Goal: Information Seeking & Learning: Learn about a topic

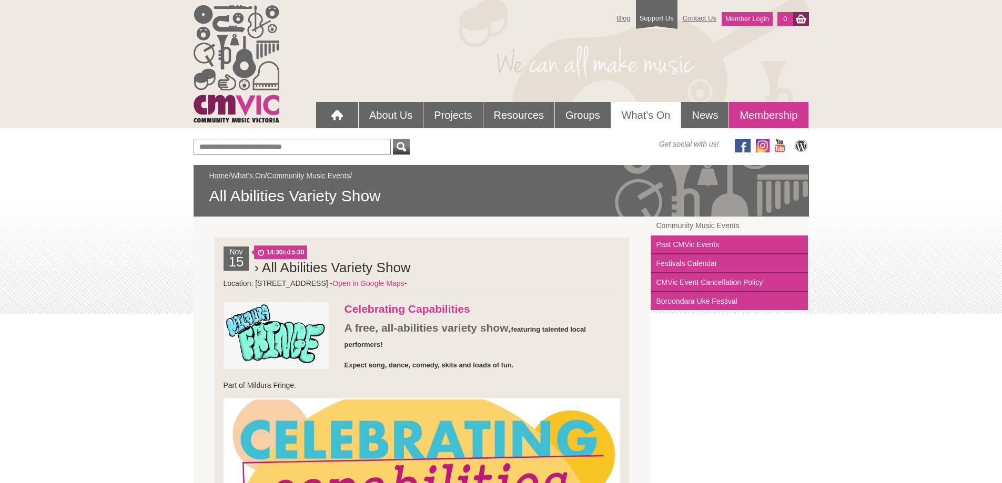
click at [761, 113] on link "Membership" at bounding box center [768, 115] width 79 height 26
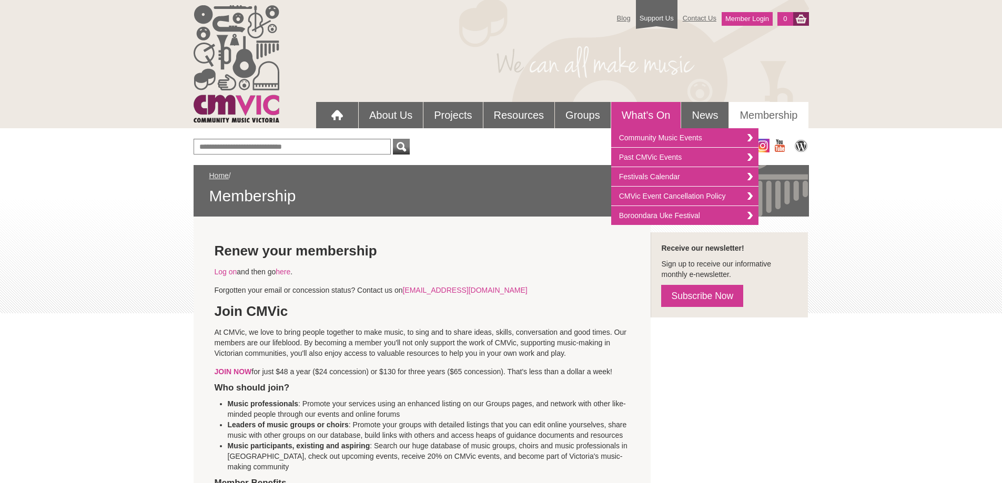
click at [645, 113] on link "What's On" at bounding box center [646, 115] width 70 height 26
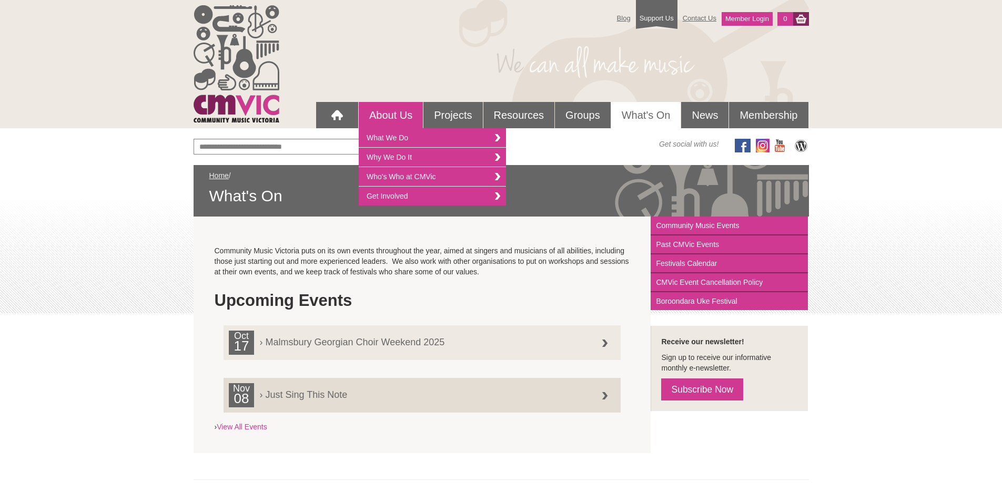
click at [392, 115] on link "About Us" at bounding box center [391, 115] width 64 height 26
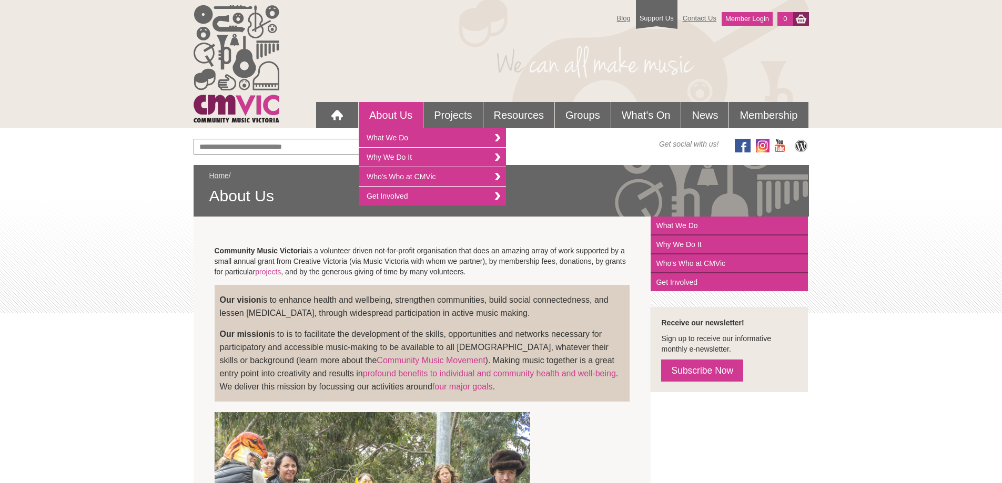
click at [386, 115] on link "About Us" at bounding box center [391, 115] width 64 height 26
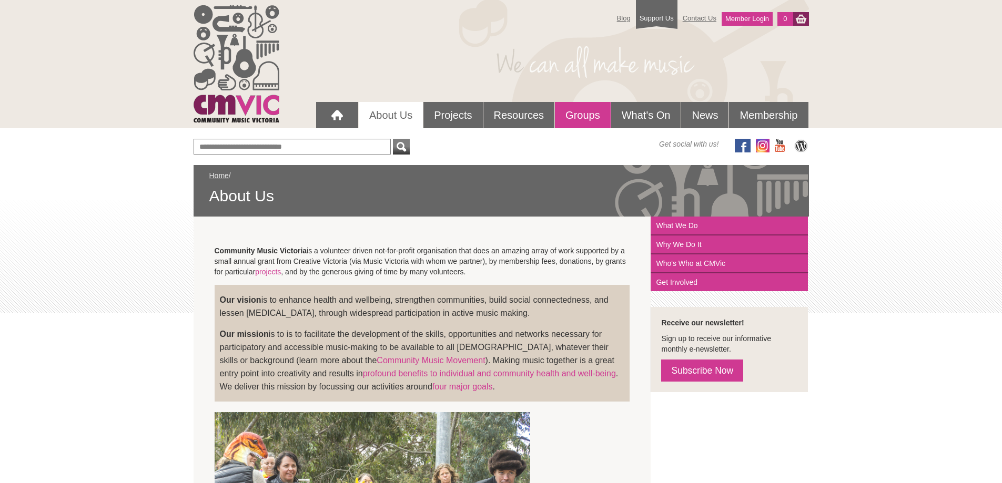
click at [581, 114] on link "Groups" at bounding box center [583, 115] width 56 height 26
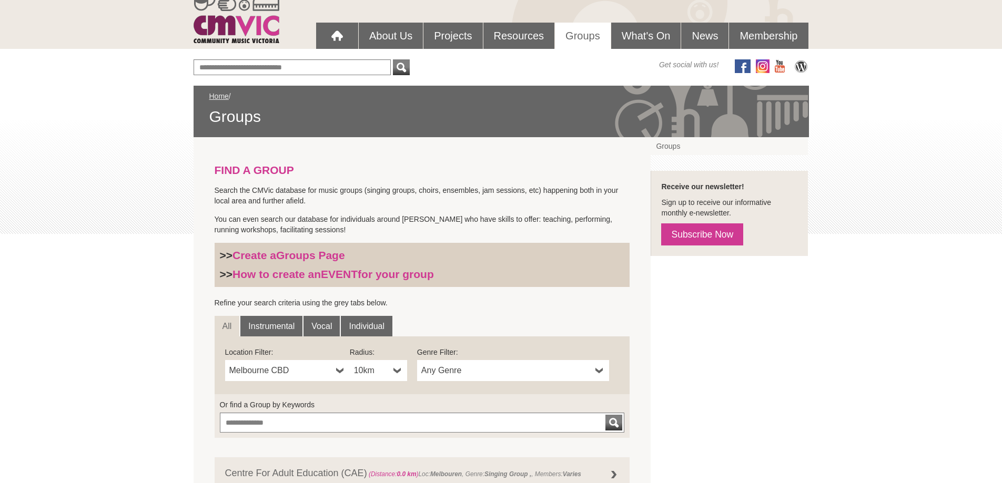
scroll to position [105, 0]
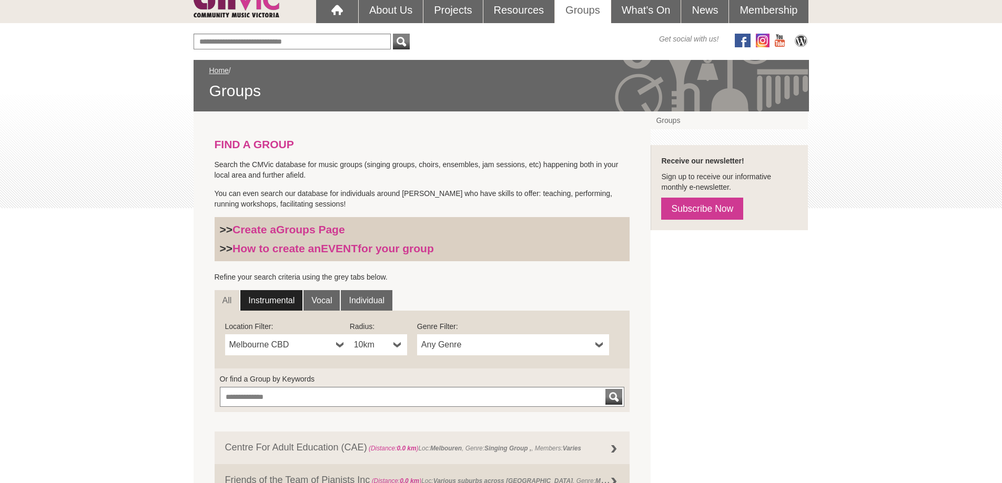
click at [273, 301] on link "Instrumental" at bounding box center [271, 300] width 62 height 21
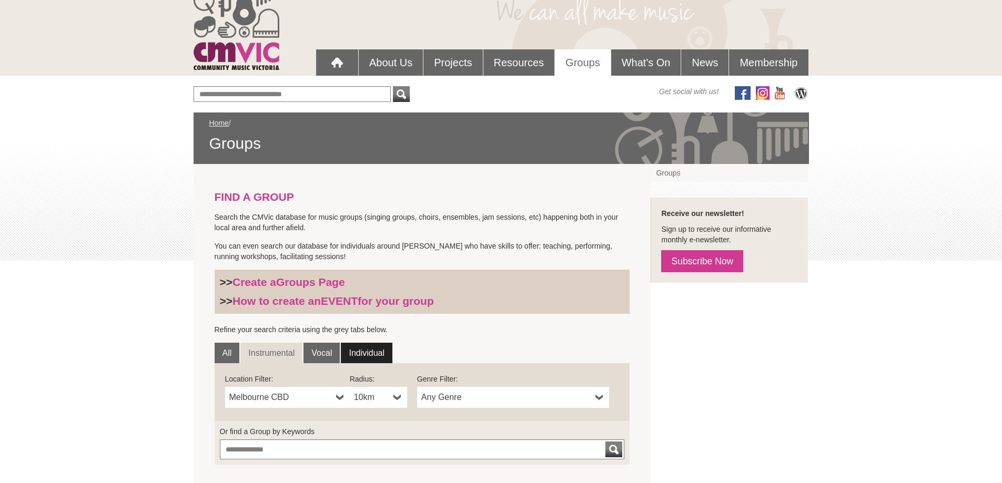
click at [362, 352] on link "Individual" at bounding box center [367, 353] width 52 height 21
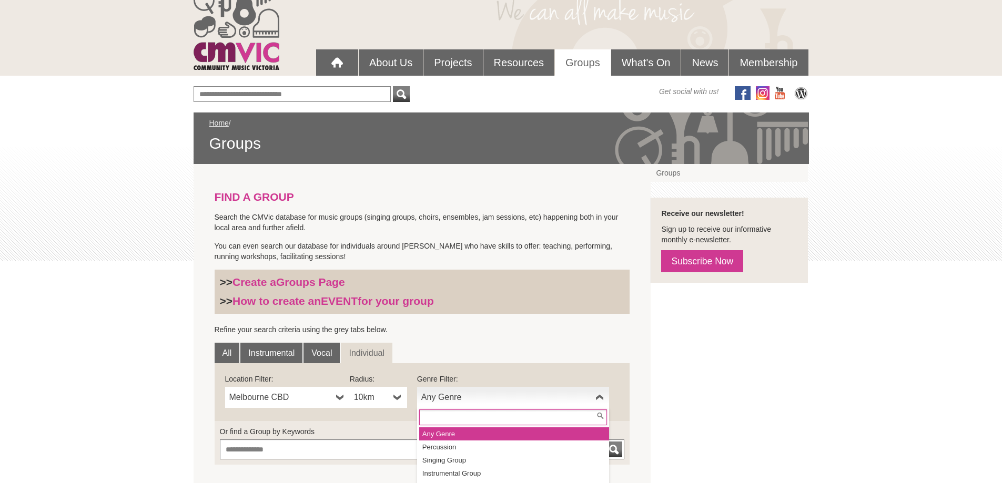
click at [451, 396] on span "Any Genre" at bounding box center [506, 397] width 170 height 13
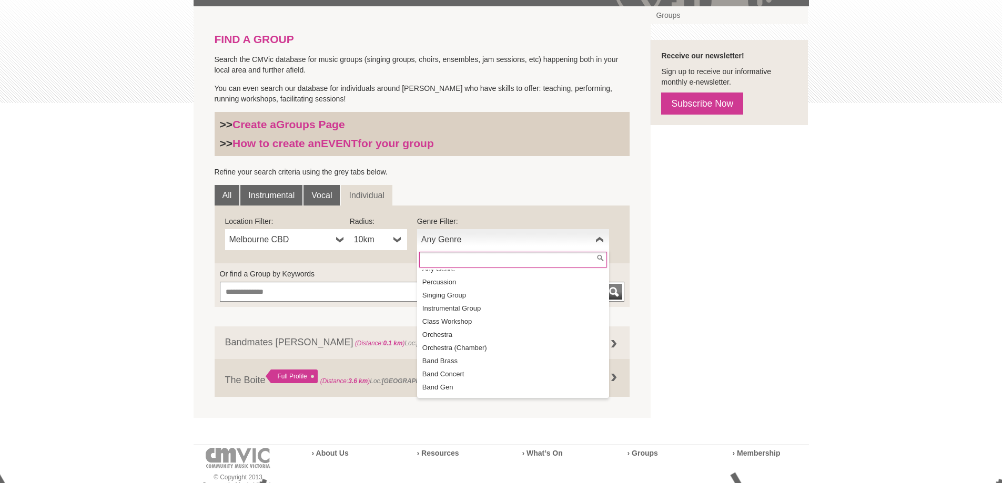
scroll to position [0, 0]
click at [812, 251] on div "Blog Support Us Contact Us Member Login 0 About Us" at bounding box center [501, 226] width 1002 height 873
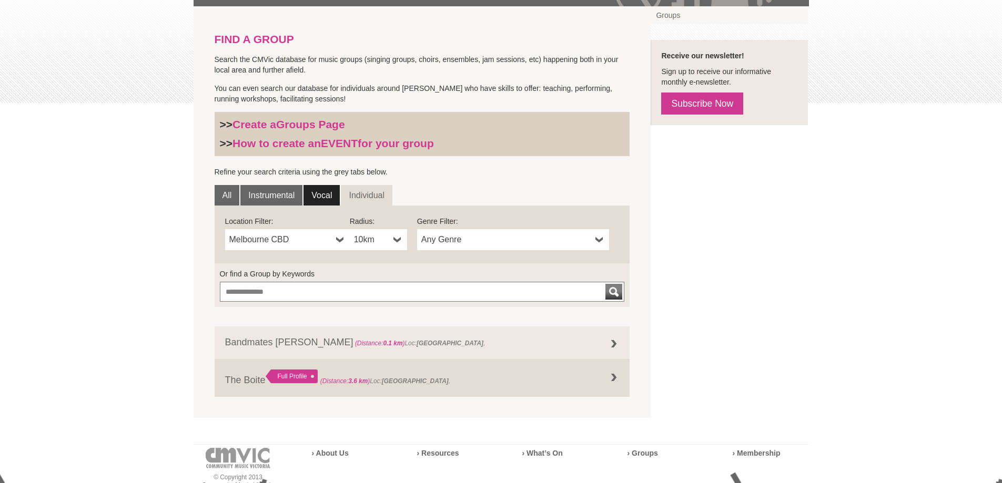
click at [319, 193] on link "Vocal" at bounding box center [321, 195] width 36 height 21
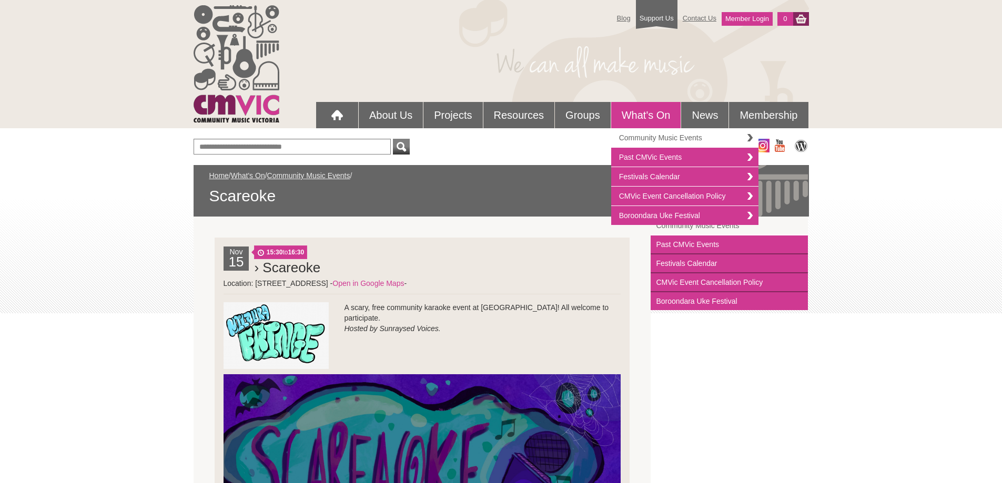
click at [634, 137] on link "Community Music Events" at bounding box center [684, 137] width 147 height 19
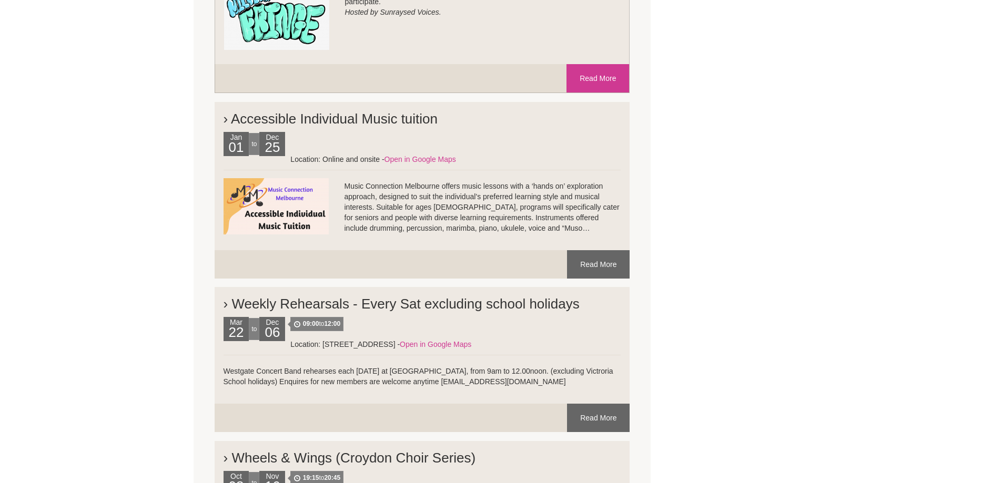
scroll to position [1735, 0]
